Goal: Communication & Community: Answer question/provide support

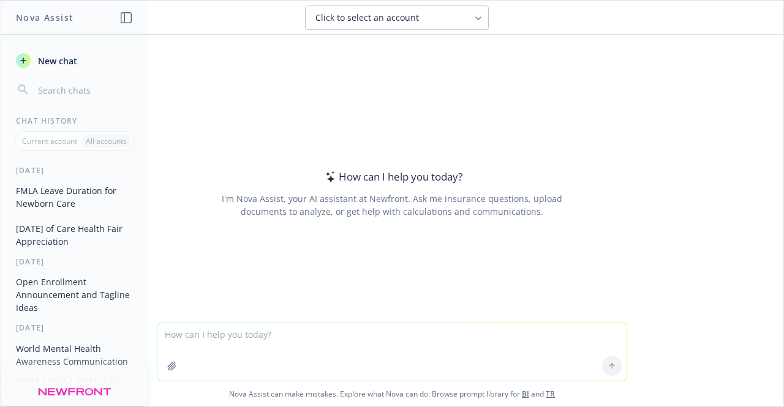
click at [53, 237] on button "[DATE] of Care Health Fair Appreciation" at bounding box center [74, 235] width 127 height 33
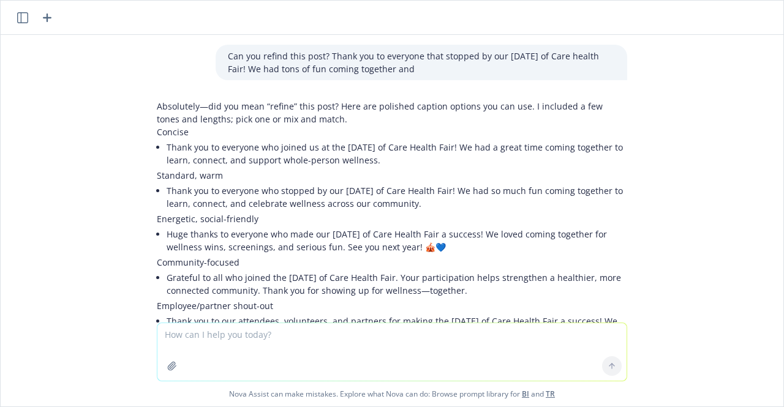
drag, startPoint x: 377, startPoint y: 156, endPoint x: 158, endPoint y: 152, distance: 218.7
click at [167, 152] on li "Thank you to everyone who joined us at the [DATE] of Care Health Fair! We had a…" at bounding box center [397, 153] width 461 height 31
copy li "Thank you to everyone who joined us at the [DATE] of Care Health Fair! We had a…"
click at [249, 348] on textarea at bounding box center [391, 352] width 469 height 58
paste textarea "Thank you to everyone who joined us at the [DATE] of Care Health Fair! We had a…"
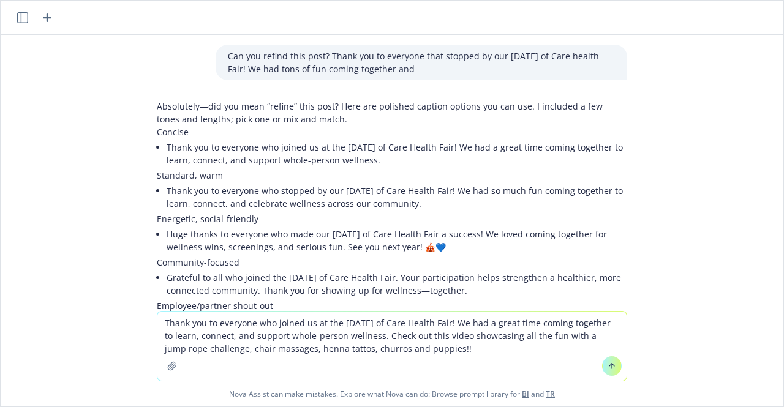
click at [356, 348] on textarea "Thank you to everyone who joined us at the [DATE] of Care Health Fair! We had a…" at bounding box center [391, 346] width 469 height 69
click at [461, 350] on textarea "Thank you to everyone who joined us at the [DATE] of Care Health Fair! We had a…" at bounding box center [391, 346] width 469 height 69
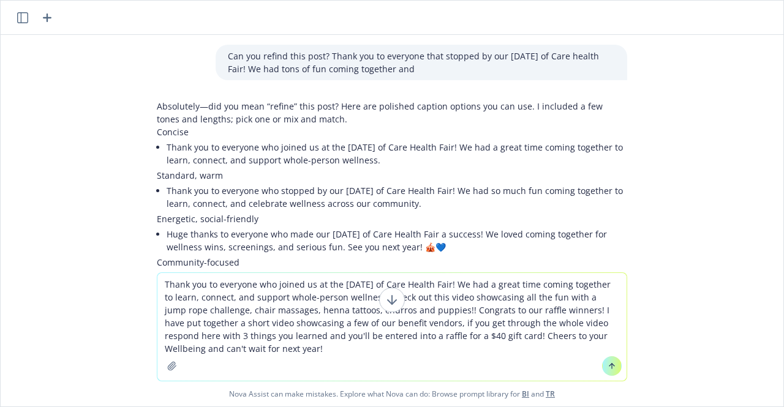
type textarea "Thank you to everyone who joined us at the [DATE] of Care Health Fair! We had a…"
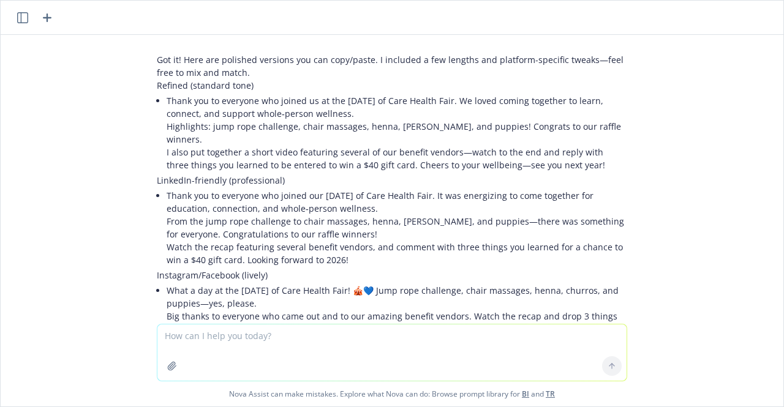
scroll to position [671, 0]
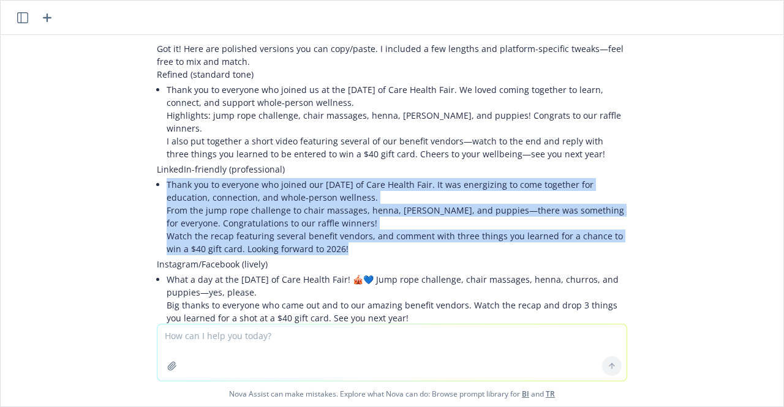
drag, startPoint x: 327, startPoint y: 218, endPoint x: 159, endPoint y: 162, distance: 177.4
click at [167, 176] on li "Thank you to everyone who joined our [DATE] of Care Health Fair. It was energiz…" at bounding box center [397, 217] width 461 height 82
copy li "Thank you to everyone who joined our [DATE] of Care Health Fair. It was energiz…"
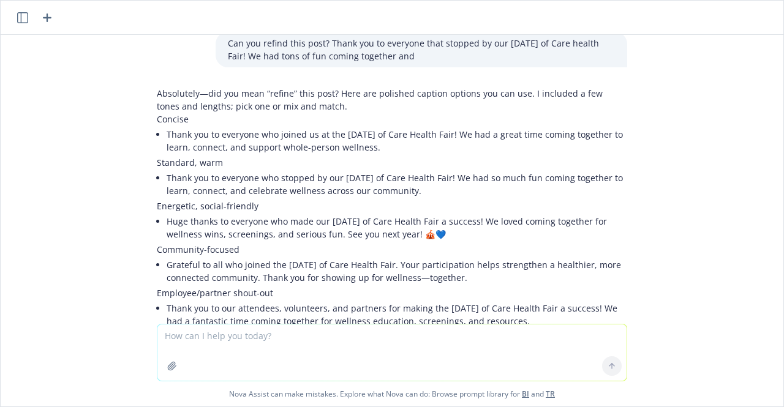
scroll to position [0, 0]
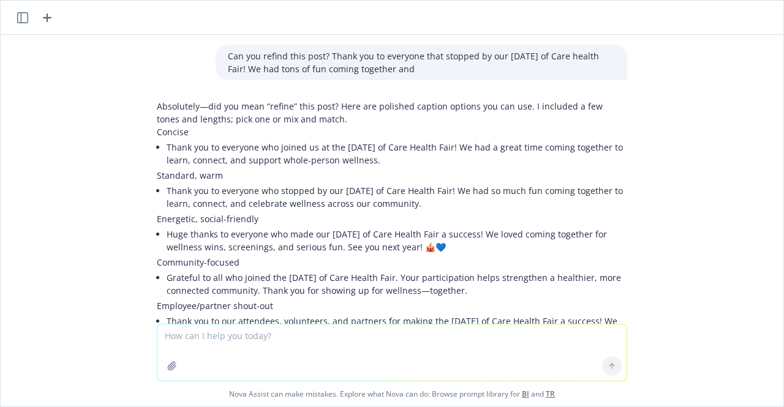
click at [20, 14] on icon "button" at bounding box center [22, 17] width 11 height 11
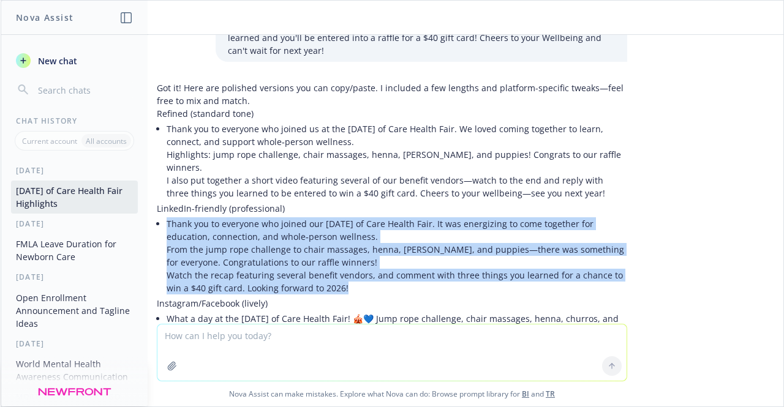
scroll to position [630, 0]
